Goal: Information Seeking & Learning: Learn about a topic

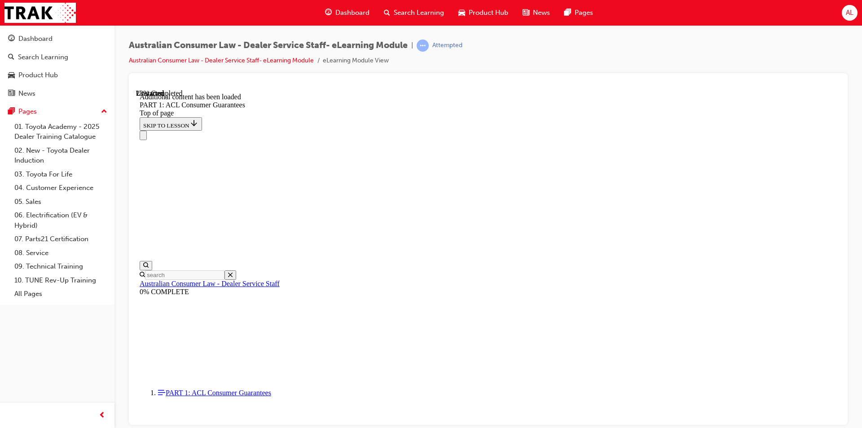
scroll to position [2336, 0]
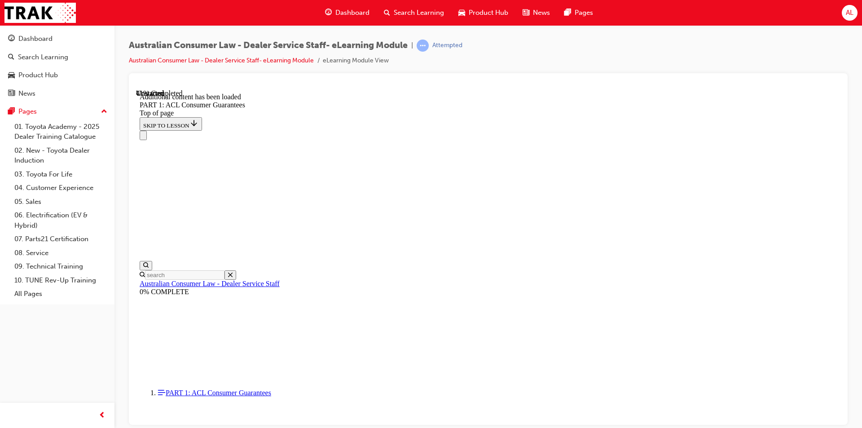
scroll to position [3399, 0]
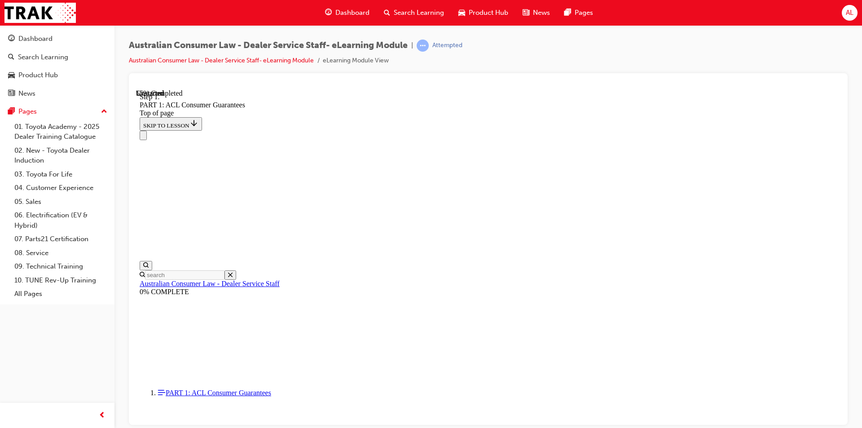
scroll to position [4020, 0]
